Goal: Task Accomplishment & Management: Manage account settings

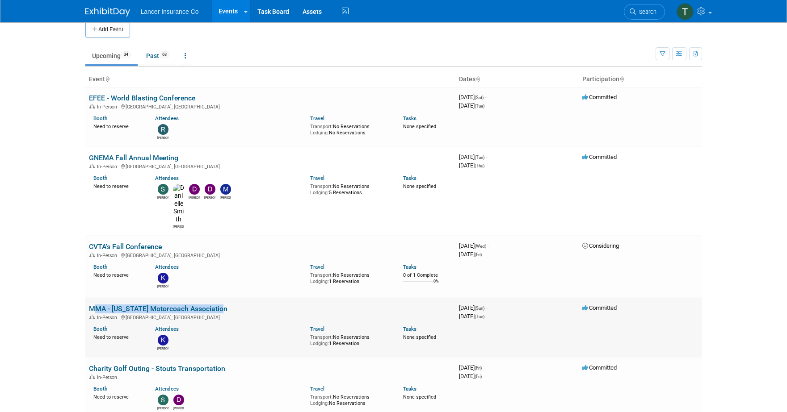
scroll to position [9, 0]
click at [149, 54] on link "Past 68" at bounding box center [157, 56] width 37 height 17
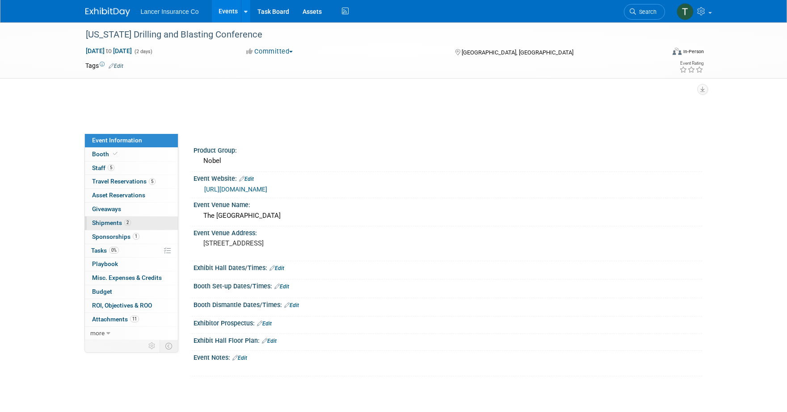
click at [104, 223] on span "Shipments 2" at bounding box center [111, 222] width 39 height 7
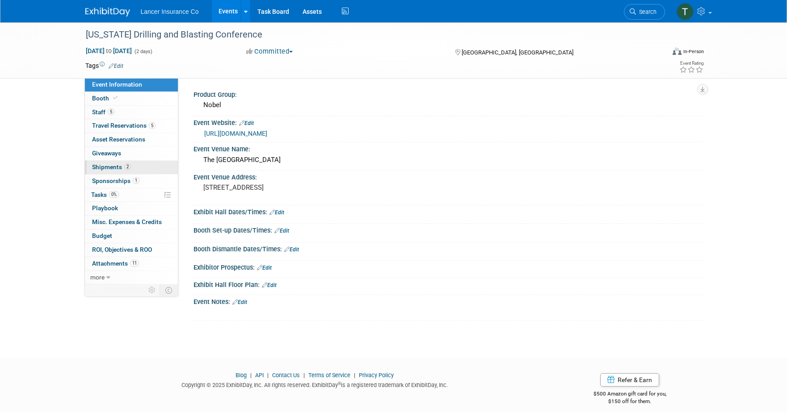
click at [107, 169] on span "Shipments 2" at bounding box center [111, 167] width 39 height 7
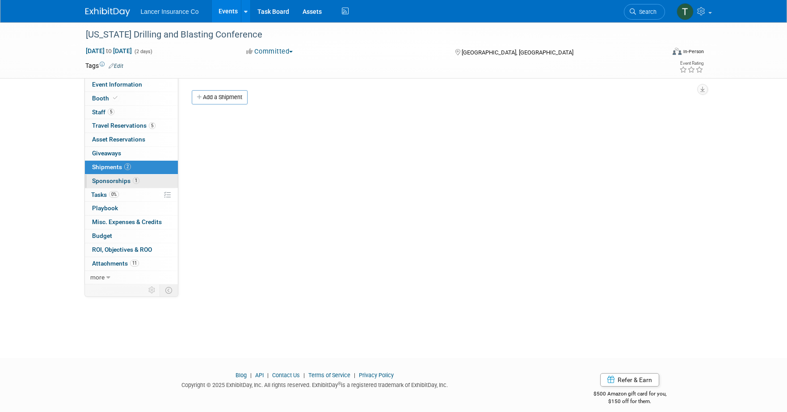
click at [106, 181] on span "Sponsorships 1" at bounding box center [115, 180] width 47 height 7
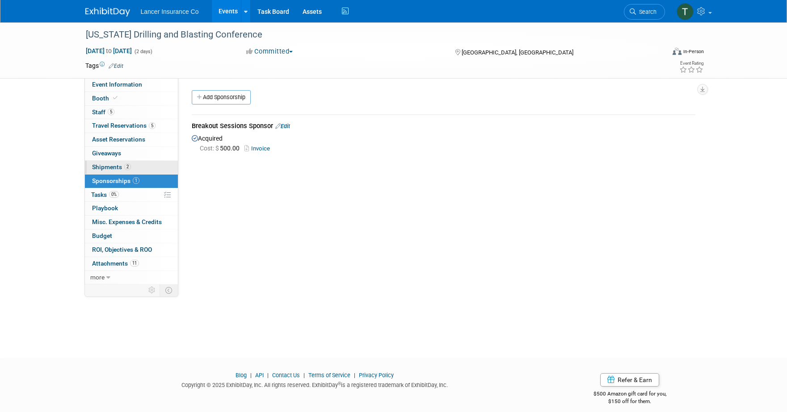
click at [106, 170] on span "Shipments 2" at bounding box center [111, 167] width 39 height 7
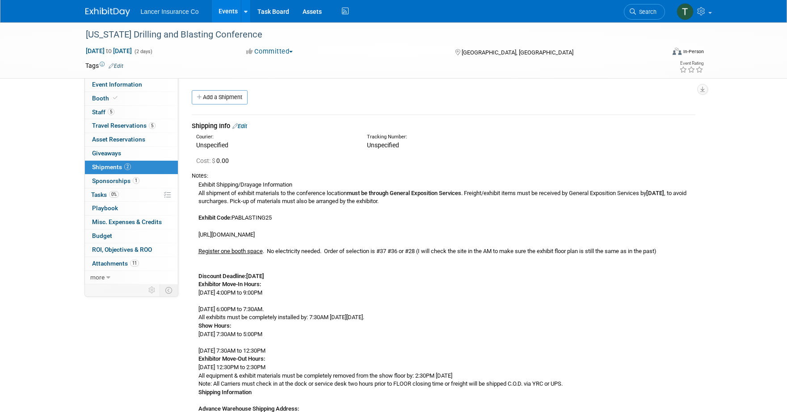
click at [228, 13] on link "Events" at bounding box center [228, 11] width 33 height 22
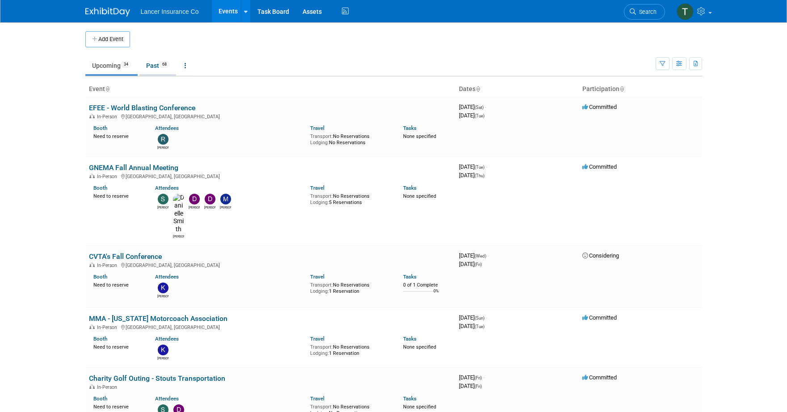
click at [151, 67] on link "Past 68" at bounding box center [157, 65] width 37 height 17
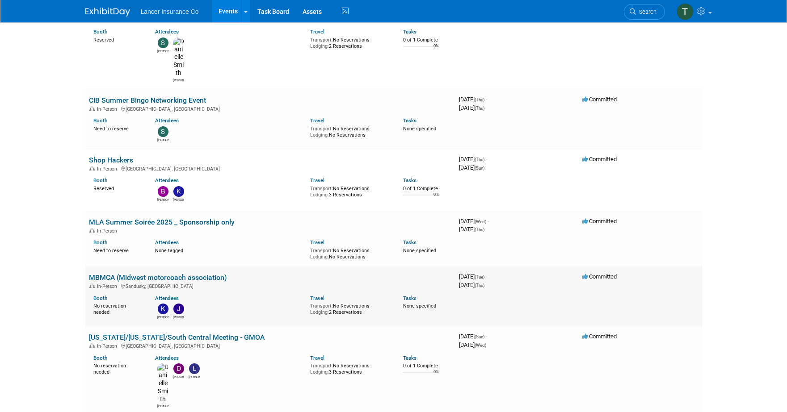
scroll to position [916, 0]
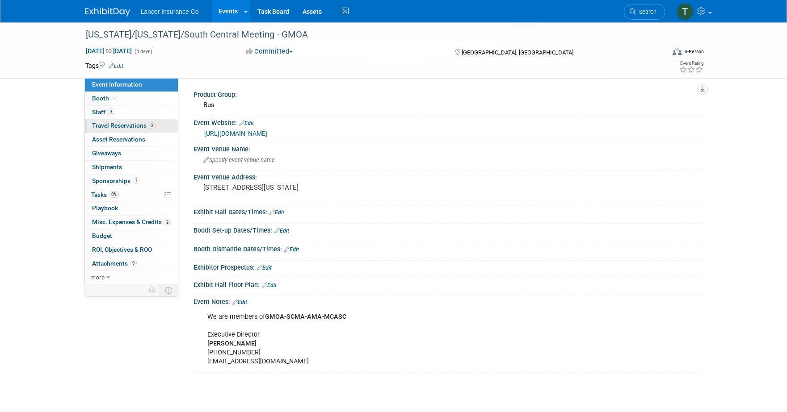
click at [97, 123] on span "Travel Reservations 3" at bounding box center [123, 125] width 63 height 7
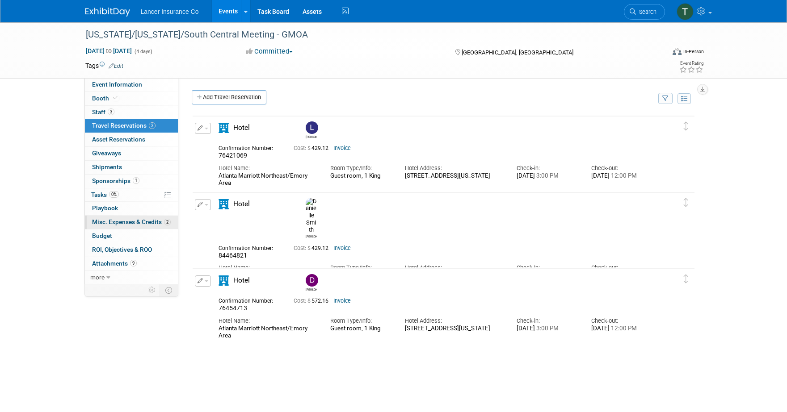
click at [127, 221] on span "Misc. Expenses & Credits 2" at bounding box center [131, 221] width 79 height 7
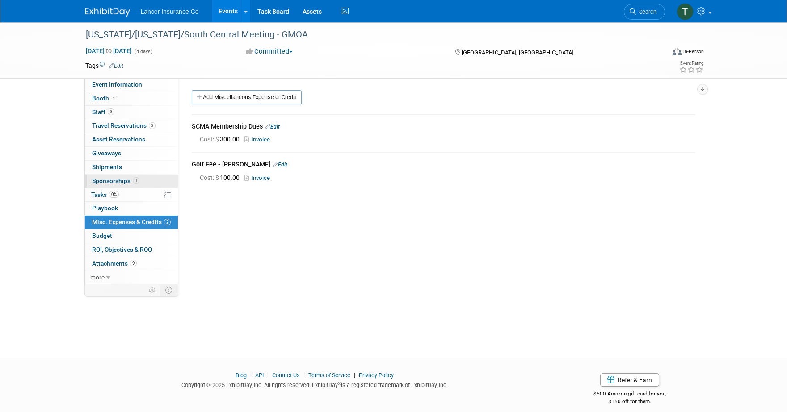
click at [118, 182] on span "Sponsorships 1" at bounding box center [115, 180] width 47 height 7
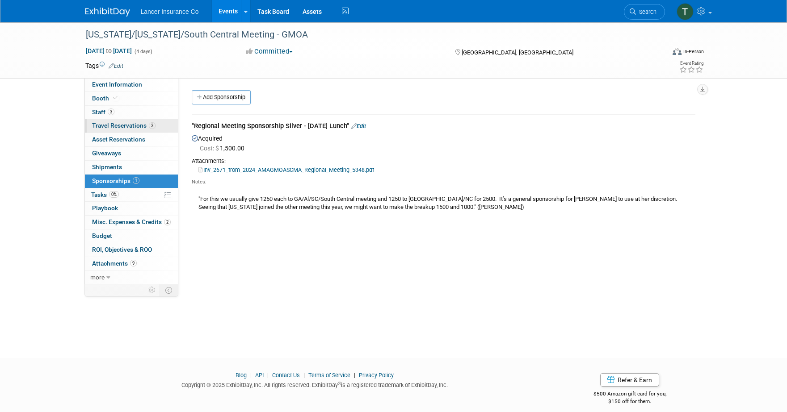
click at [114, 123] on span "Travel Reservations 3" at bounding box center [123, 125] width 63 height 7
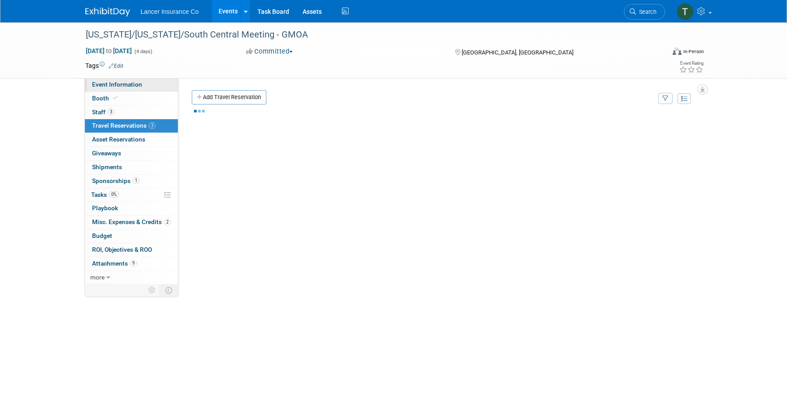
click at [107, 85] on span "Event Information" at bounding box center [117, 84] width 50 height 7
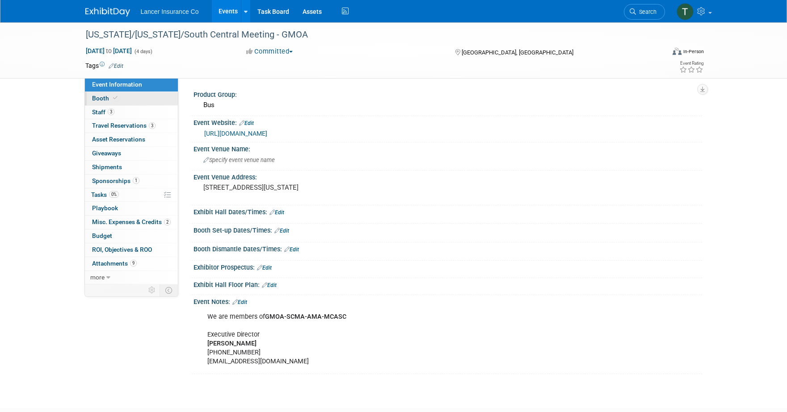
click at [103, 100] on span "Booth" at bounding box center [105, 98] width 27 height 7
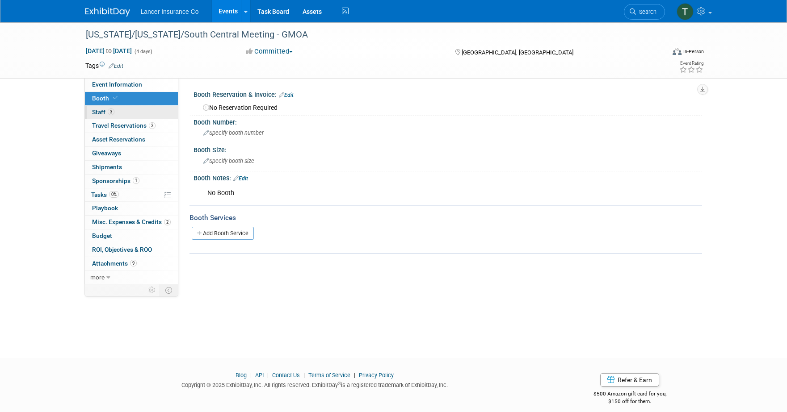
click at [101, 113] on span "Staff 3" at bounding box center [103, 112] width 22 height 7
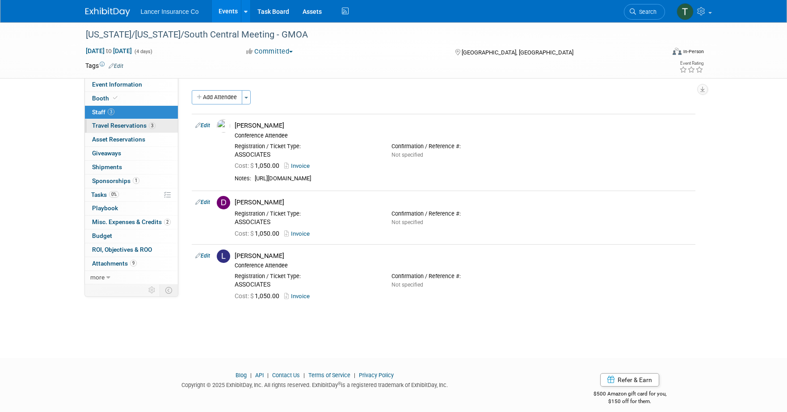
click at [111, 123] on span "Travel Reservations 3" at bounding box center [123, 125] width 63 height 7
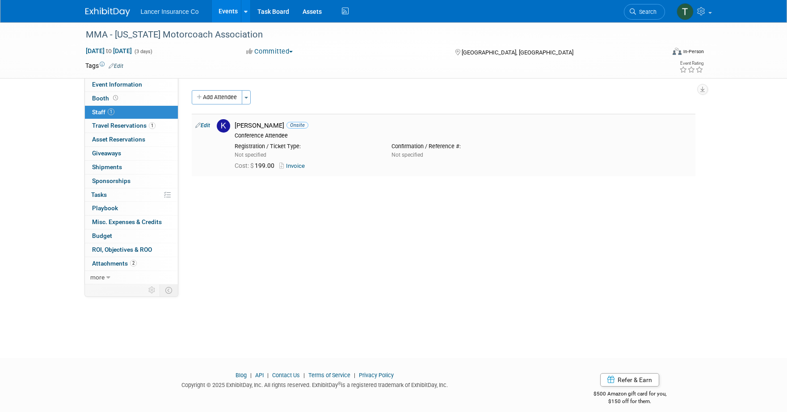
click at [301, 166] on link "Invoice" at bounding box center [293, 166] width 29 height 7
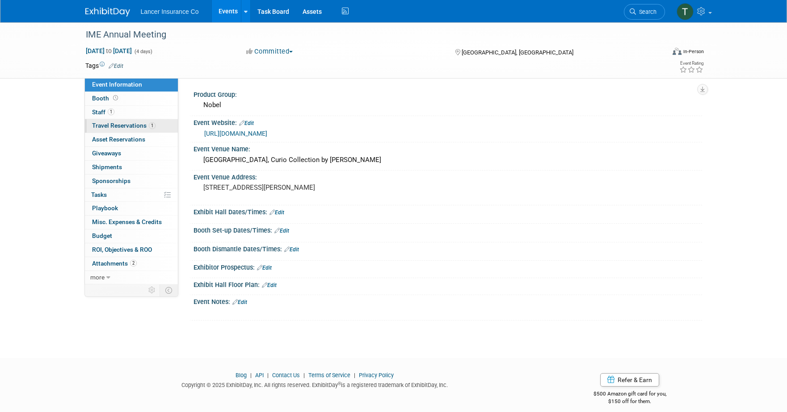
click at [125, 125] on span "Travel Reservations 1" at bounding box center [123, 125] width 63 height 7
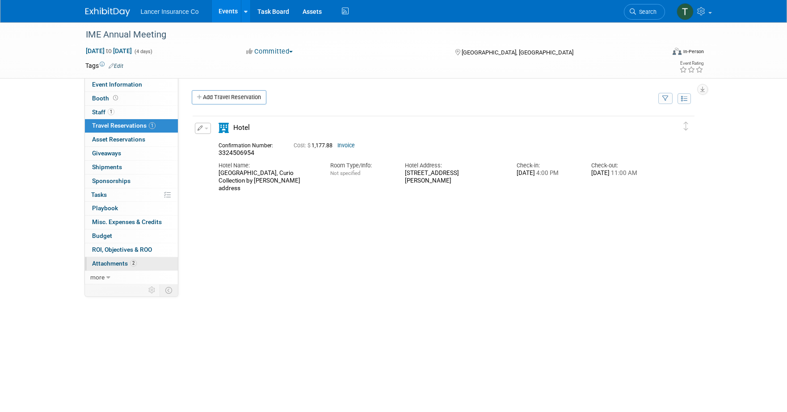
click at [109, 265] on span "Attachments 2" at bounding box center [114, 263] width 45 height 7
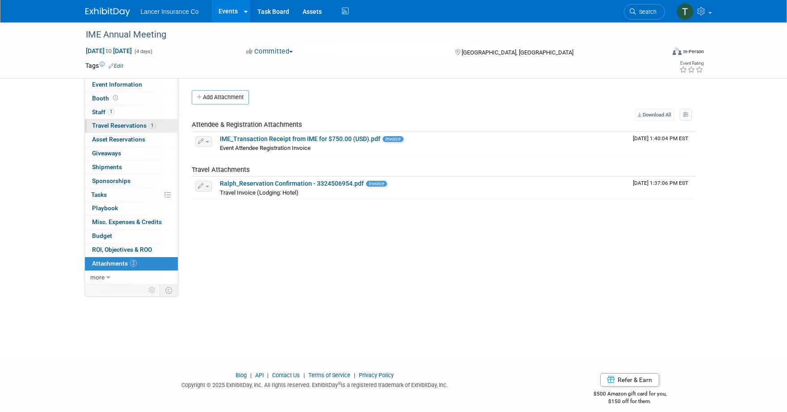
click at [113, 126] on span "Travel Reservations 1" at bounding box center [123, 125] width 63 height 7
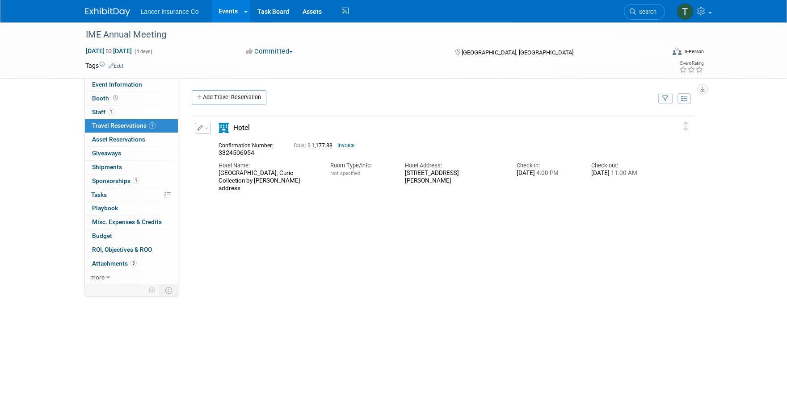
click at [227, 11] on link "Events" at bounding box center [228, 11] width 33 height 22
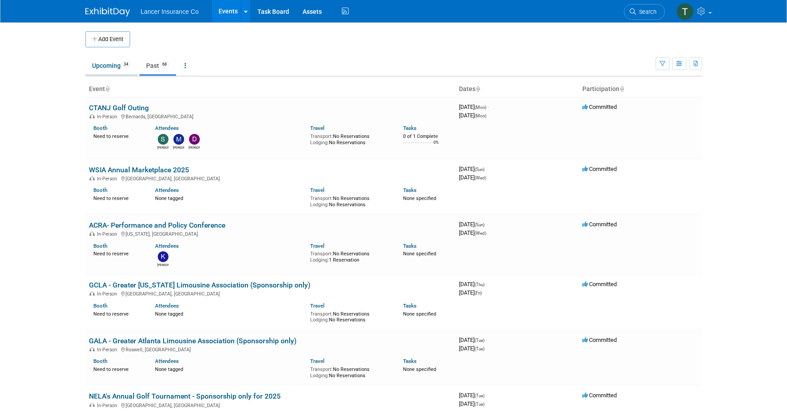
click at [106, 66] on link "Upcoming 34" at bounding box center [111, 65] width 52 height 17
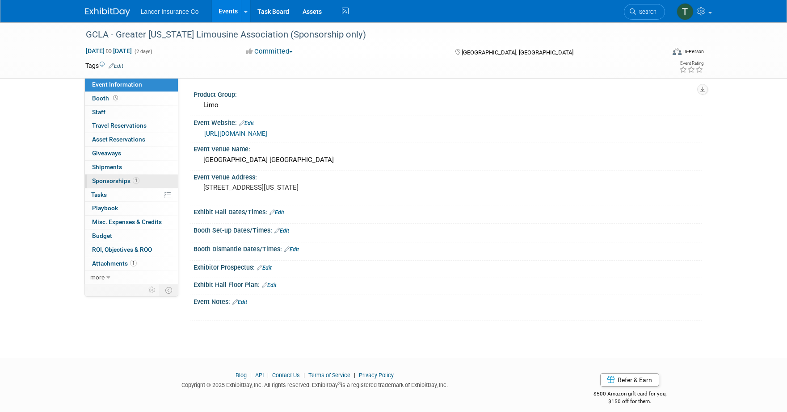
click at [104, 181] on span "Sponsorships 1" at bounding box center [115, 180] width 47 height 7
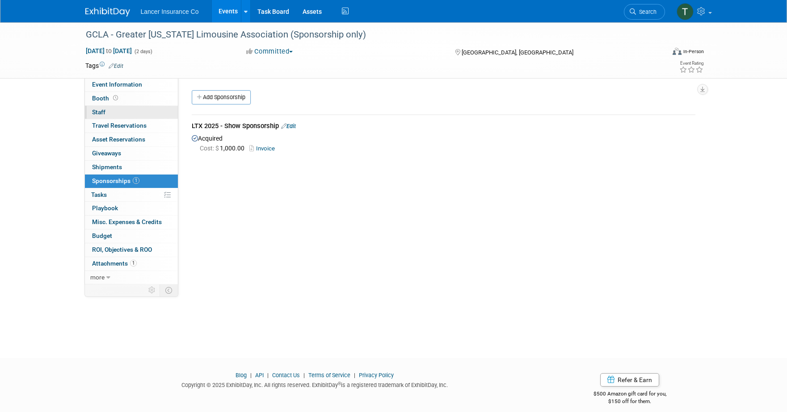
click at [105, 107] on link "0 Staff 0" at bounding box center [131, 112] width 93 height 13
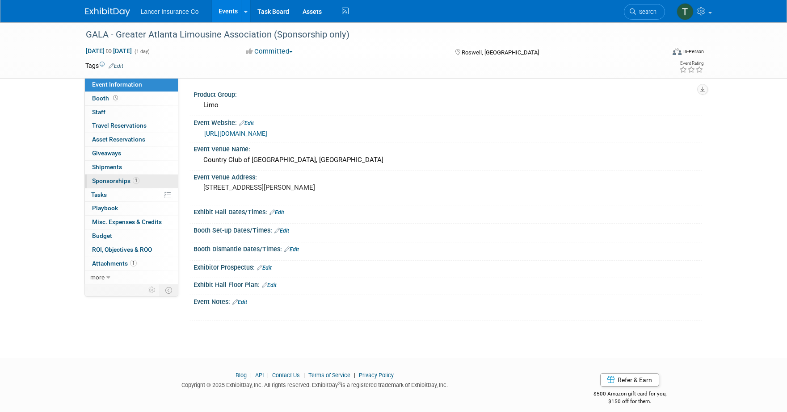
click at [113, 179] on span "Sponsorships 1" at bounding box center [115, 180] width 47 height 7
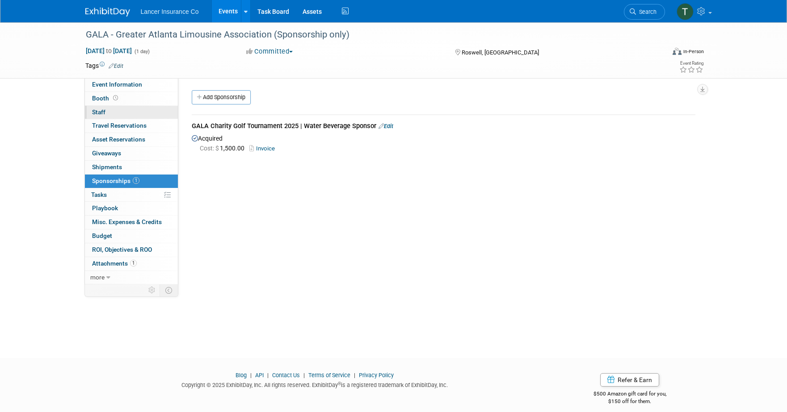
click at [106, 110] on link "0 Staff 0" at bounding box center [131, 112] width 93 height 13
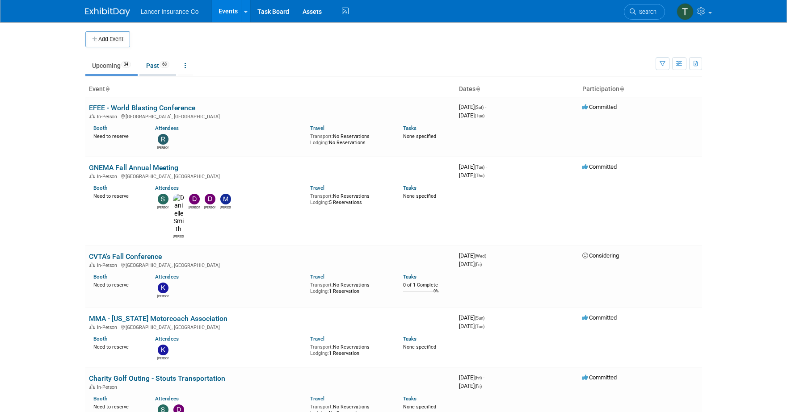
click at [154, 69] on link "Past 68" at bounding box center [157, 65] width 37 height 17
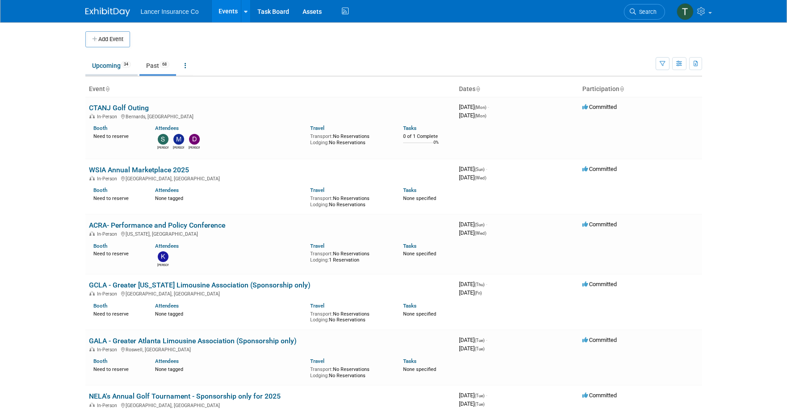
click at [110, 67] on link "Upcoming 34" at bounding box center [111, 65] width 52 height 17
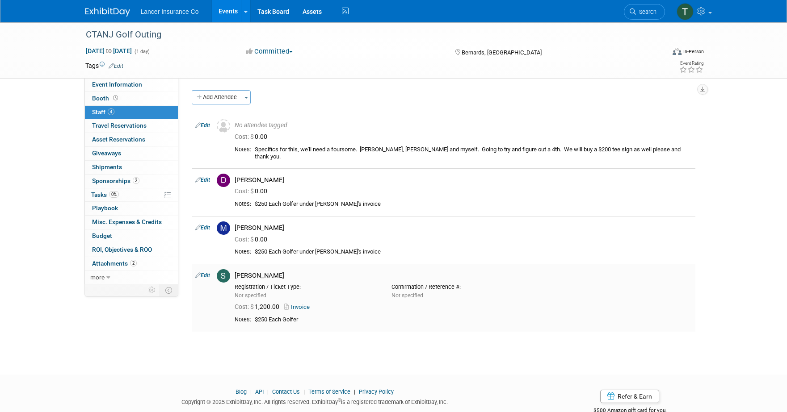
click at [300, 306] on link "Invoice" at bounding box center [298, 307] width 29 height 7
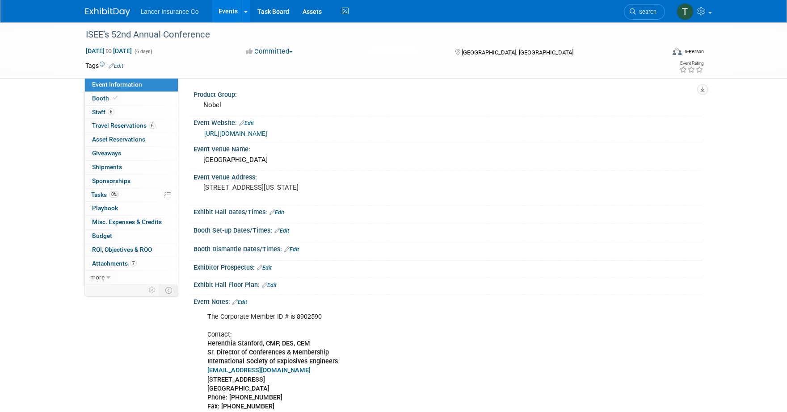
click at [222, 9] on link "Events" at bounding box center [228, 11] width 33 height 22
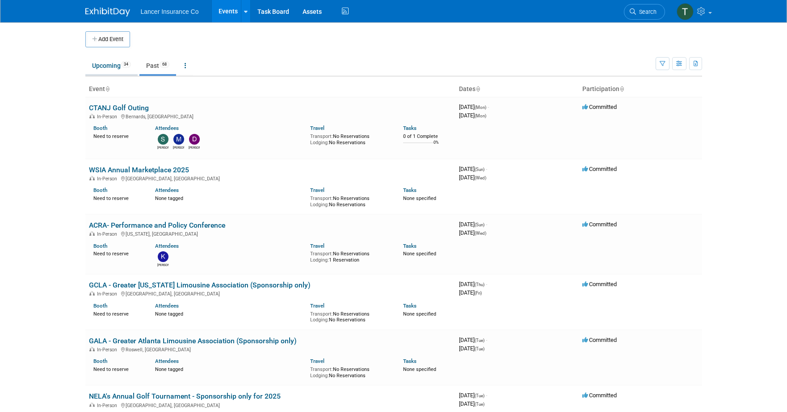
click at [114, 70] on link "Upcoming 34" at bounding box center [111, 65] width 52 height 17
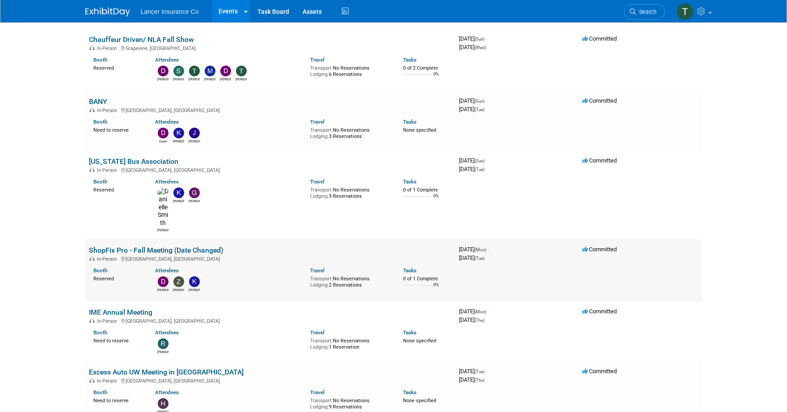
scroll to position [761, 0]
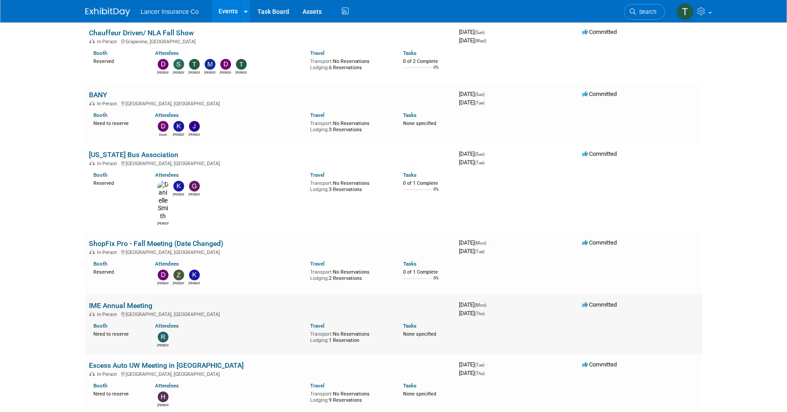
click at [109, 302] on link "IME Annual Meeting" at bounding box center [120, 306] width 63 height 8
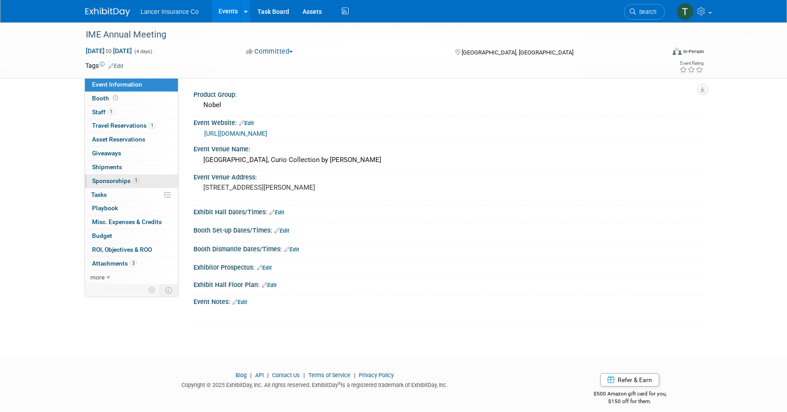
click at [105, 181] on span "Sponsorships 1" at bounding box center [115, 180] width 47 height 7
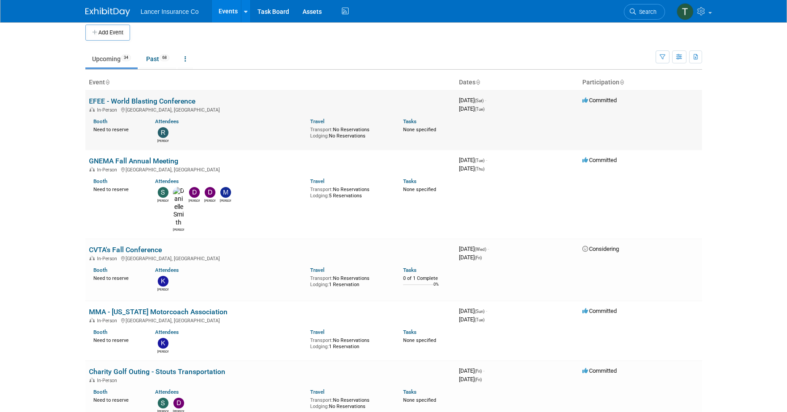
scroll to position [14, 0]
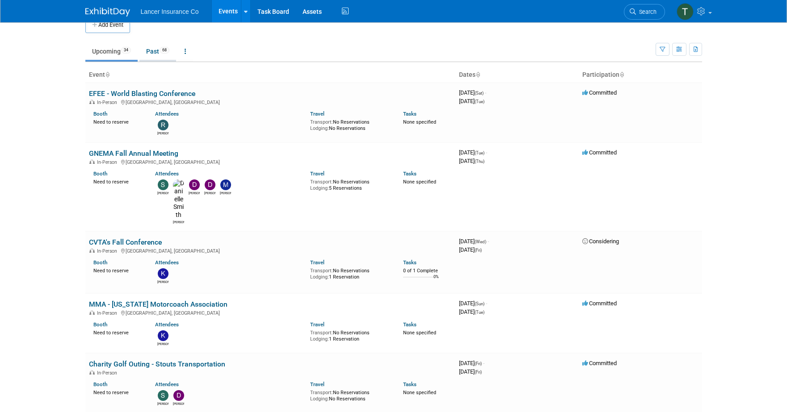
click at [152, 55] on link "Past 68" at bounding box center [157, 51] width 37 height 17
click at [149, 51] on link "Past 68" at bounding box center [157, 51] width 37 height 17
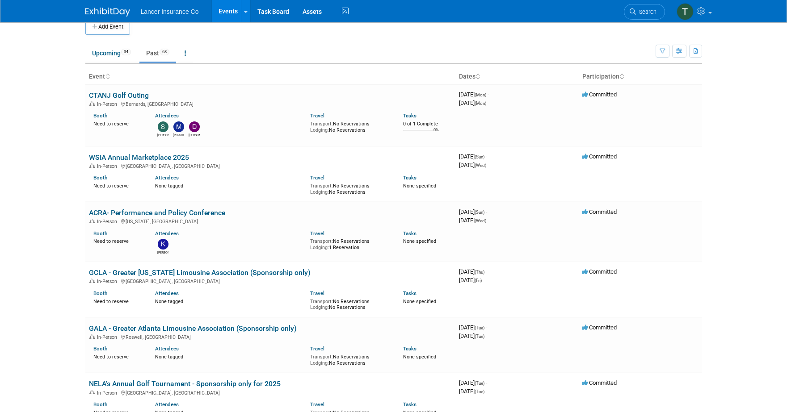
scroll to position [59, 0]
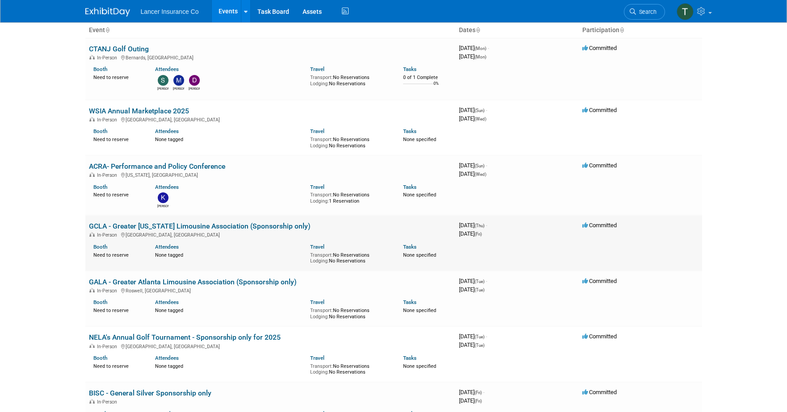
click at [136, 226] on link "GCLA - Greater [US_STATE] Limousine Association (Sponsorship only)" at bounding box center [200, 226] width 222 height 8
click at [158, 279] on link "GALA - Greater Atlanta Limousine Association (Sponsorship only)" at bounding box center [193, 282] width 208 height 8
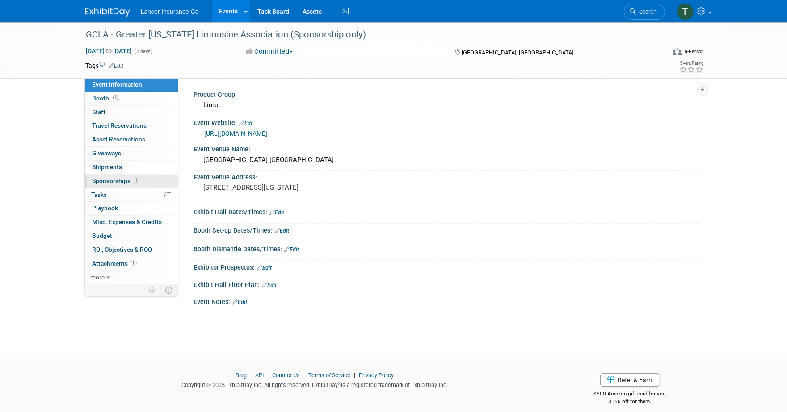
click at [123, 181] on span "Sponsorships 1" at bounding box center [115, 180] width 47 height 7
click at [107, 181] on span "Sponsorships 1" at bounding box center [115, 180] width 47 height 7
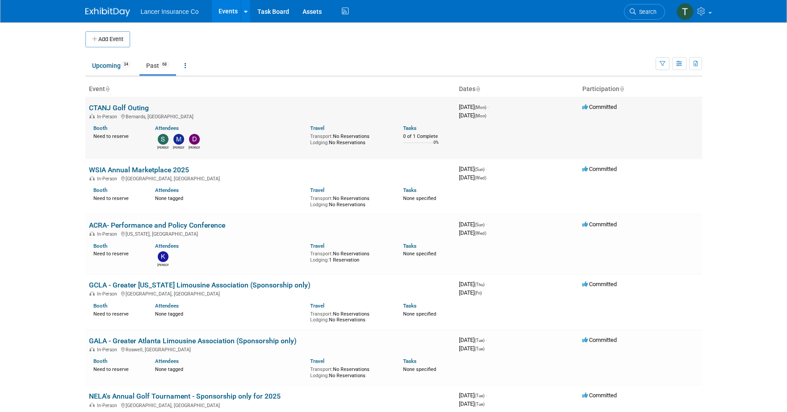
click at [118, 108] on link "CTANJ Golf Outing" at bounding box center [119, 108] width 60 height 8
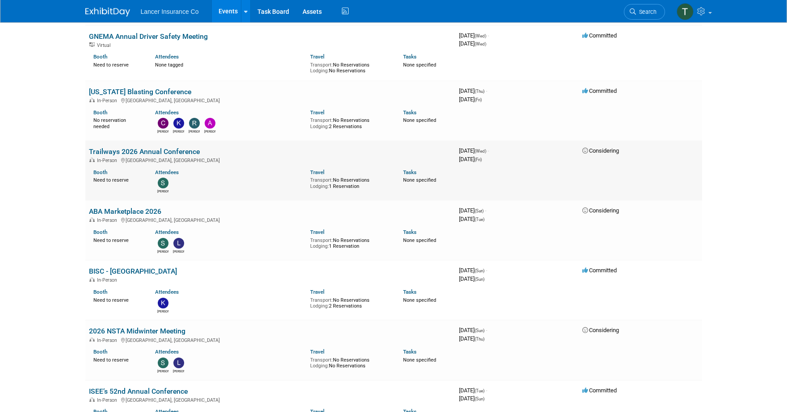
scroll to position [1276, 0]
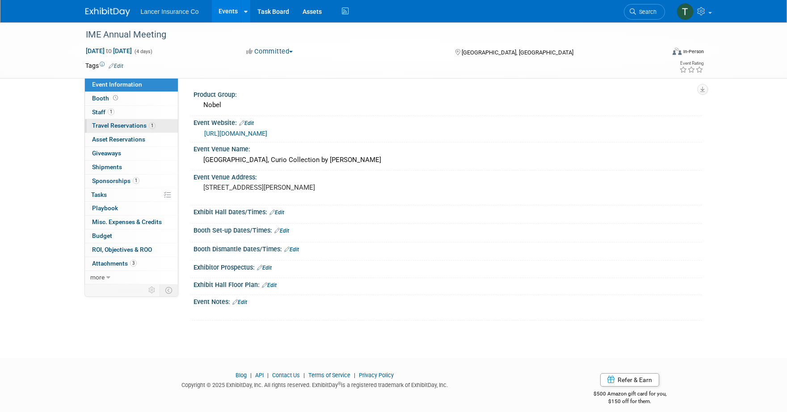
click at [118, 125] on span "Travel Reservations 1" at bounding box center [123, 125] width 63 height 7
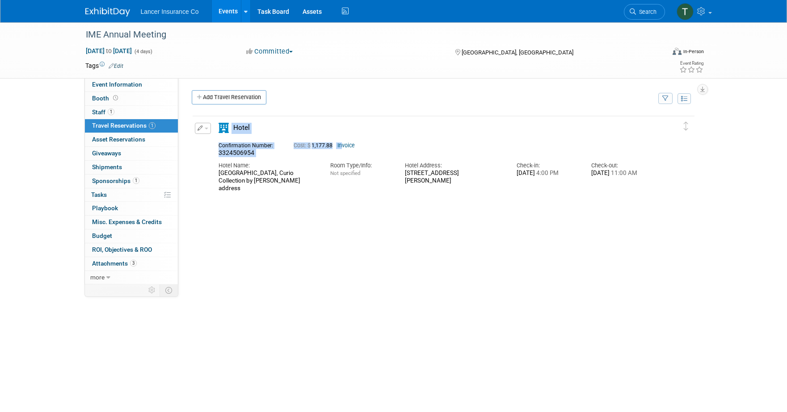
drag, startPoint x: 344, startPoint y: 145, endPoint x: 337, endPoint y: 220, distance: 75.8
click at [337, 219] on div "Delete Reservation 3324506954 Cost: $ 1,177.88" at bounding box center [444, 249] width 504 height 268
click at [337, 220] on div "Delete Reservation 3324506954 Cost: $ 1,177.88" at bounding box center [444, 249] width 504 height 268
click at [120, 180] on span "Sponsorships 1" at bounding box center [115, 180] width 47 height 7
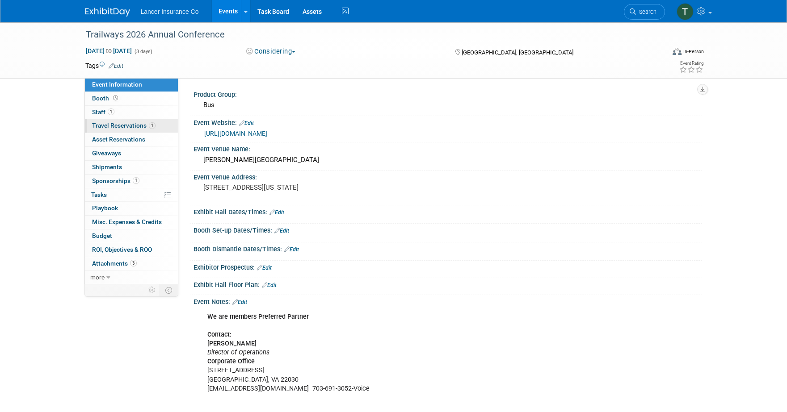
click at [105, 126] on span "Travel Reservations 1" at bounding box center [123, 125] width 63 height 7
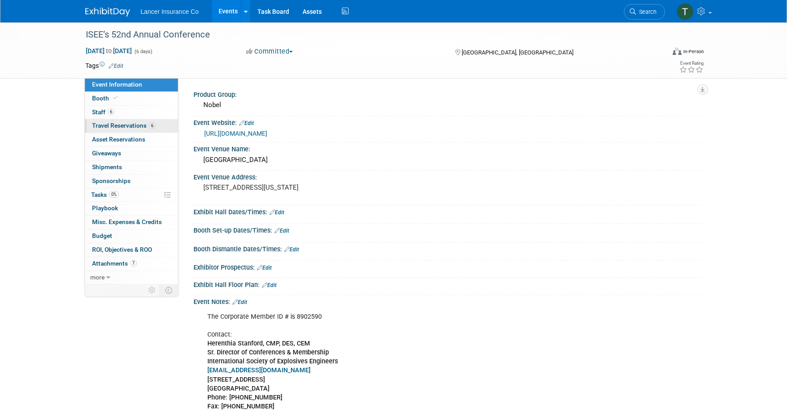
click at [109, 130] on link "6 Travel Reservations 6" at bounding box center [131, 125] width 93 height 13
